Goal: Book appointment/travel/reservation

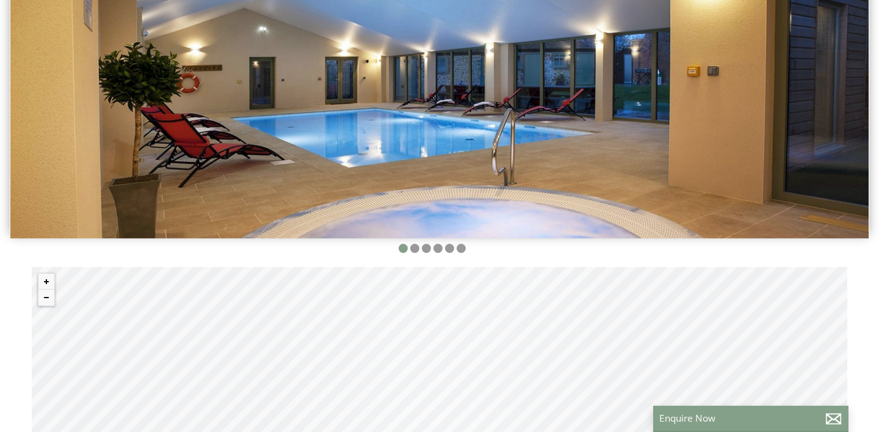
scroll to position [294, 0]
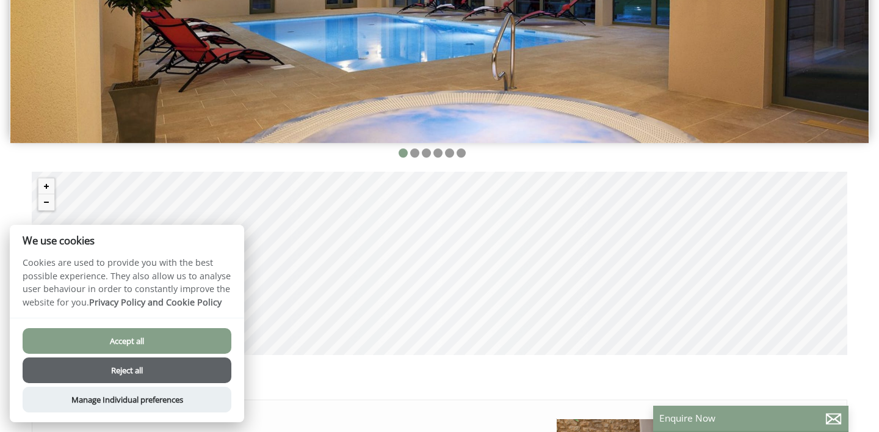
click at [157, 349] on button "Accept all" at bounding box center [127, 341] width 209 height 26
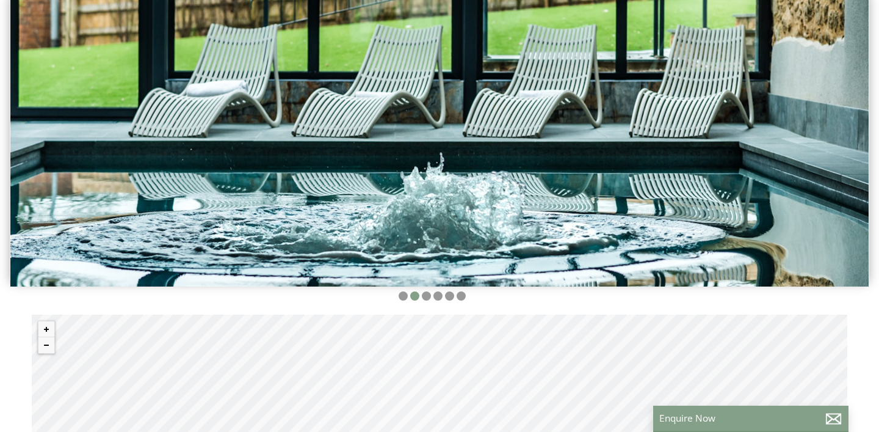
scroll to position [150, 0]
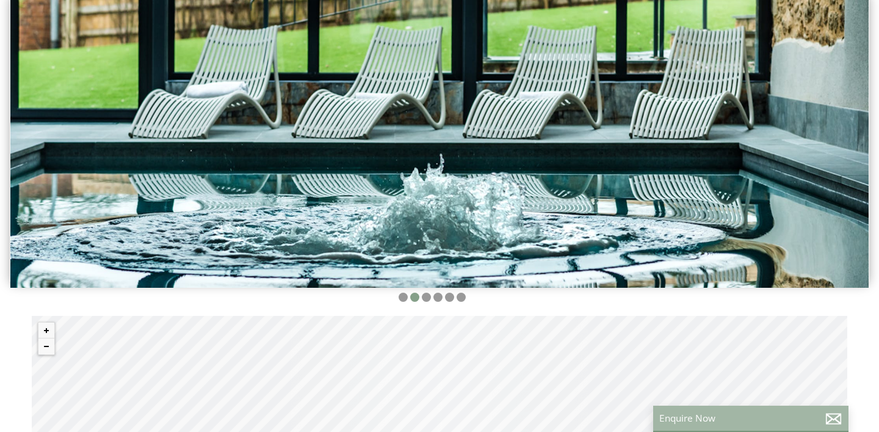
click at [759, 415] on p "Enquire Now" at bounding box center [751, 418] width 183 height 13
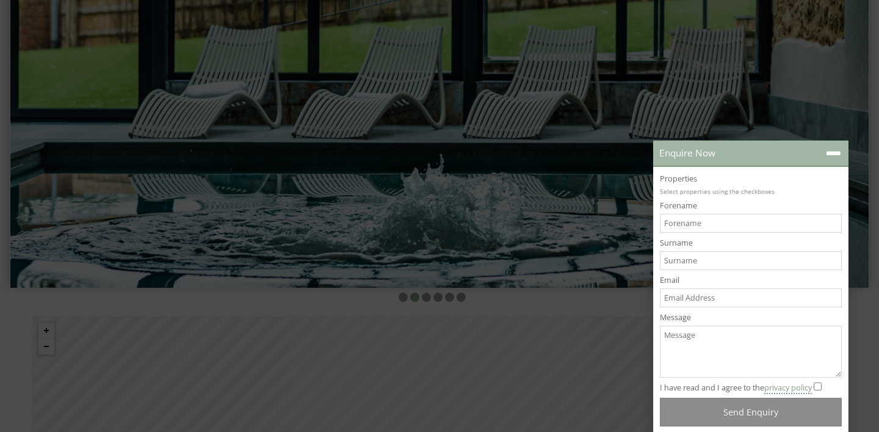
scroll to position [0, 0]
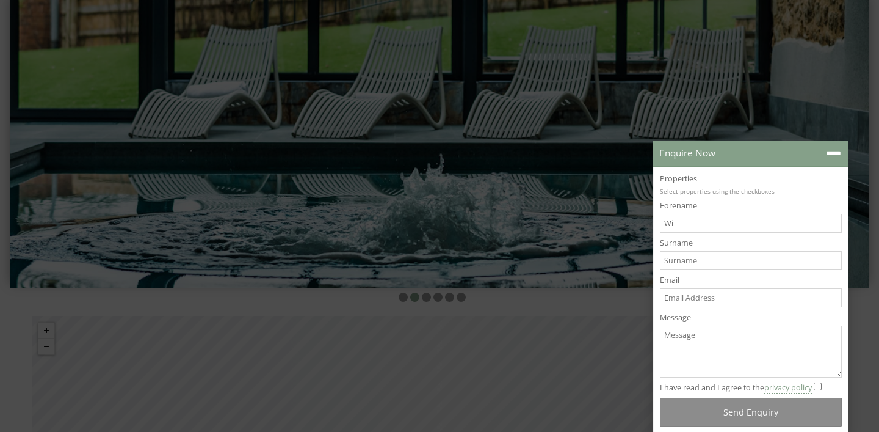
type input "W"
type input "[PERSON_NAME]"
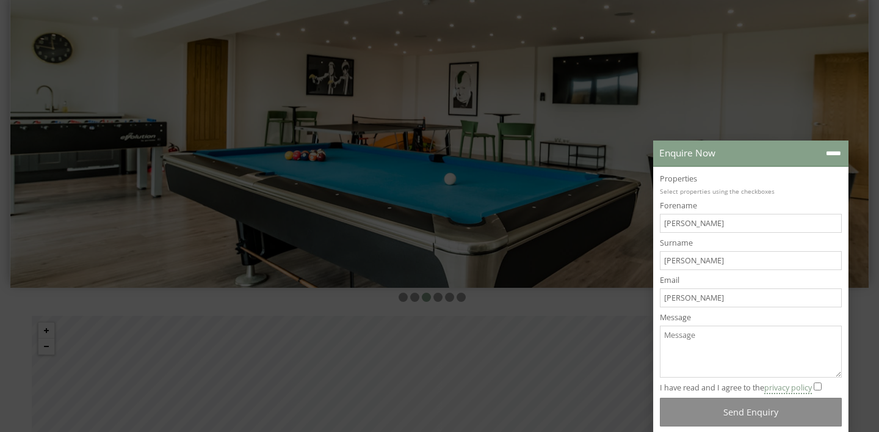
type input "[EMAIL_ADDRESS][DOMAIN_NAME]"
click at [754, 343] on textarea "Message" at bounding box center [751, 351] width 182 height 52
type textarea "E"
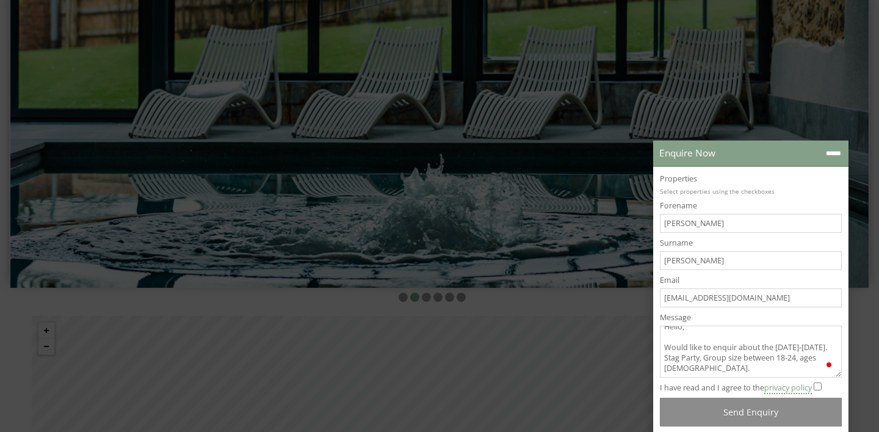
scroll to position [26, 0]
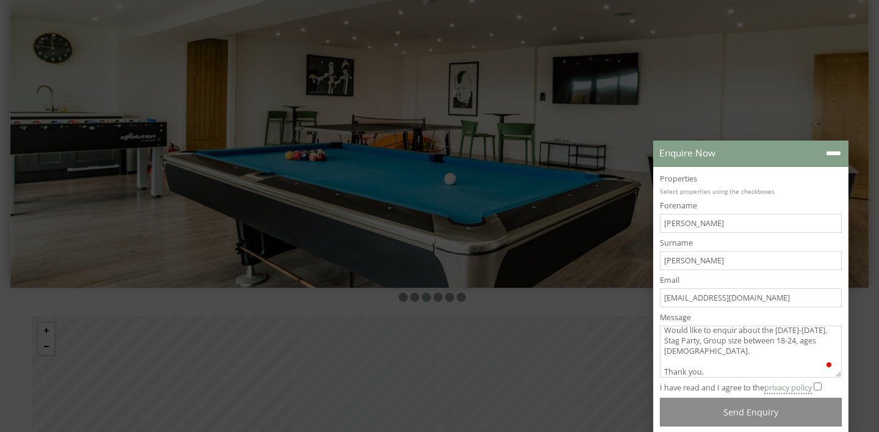
type textarea "Hello, Would like to enquir about the [DATE]-[DATE]. Stag Party, Group size bet…"
click at [822, 382] on input "I have read and I agree to the privacy policy" at bounding box center [818, 386] width 8 height 8
checkbox input "true"
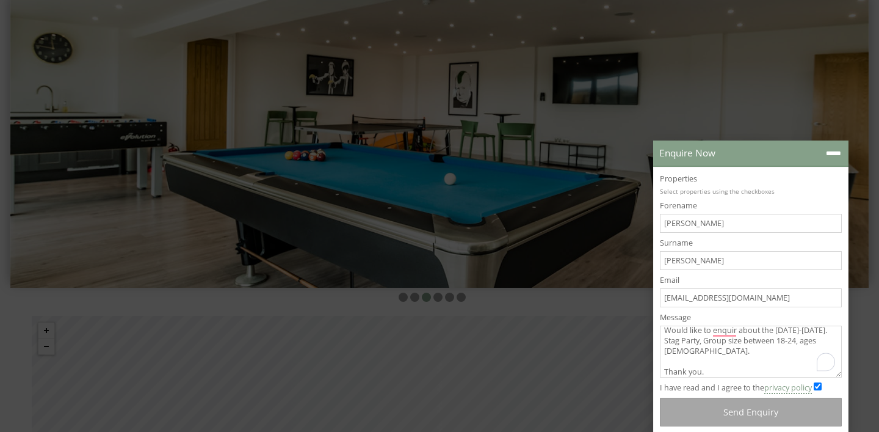
click at [808, 405] on button "Send Enquiry" at bounding box center [751, 412] width 182 height 29
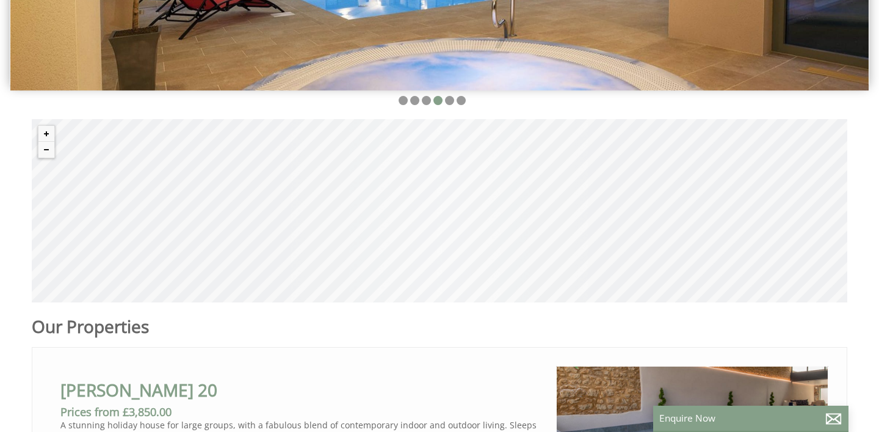
scroll to position [0, 0]
